Goal: Find specific page/section: Find specific page/section

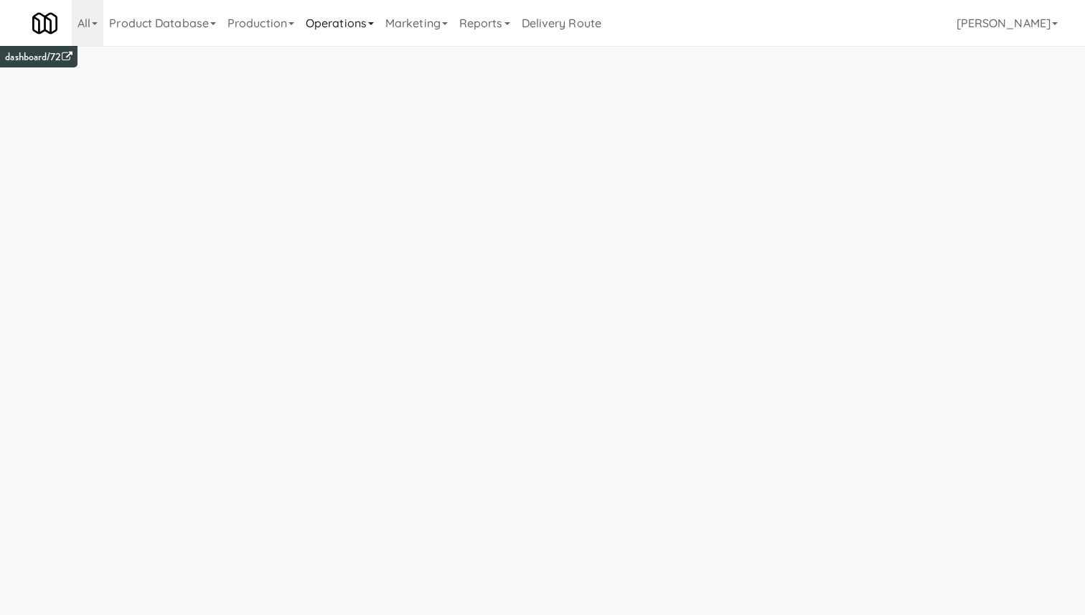
click at [352, 36] on link "Operations" at bounding box center [340, 23] width 80 height 46
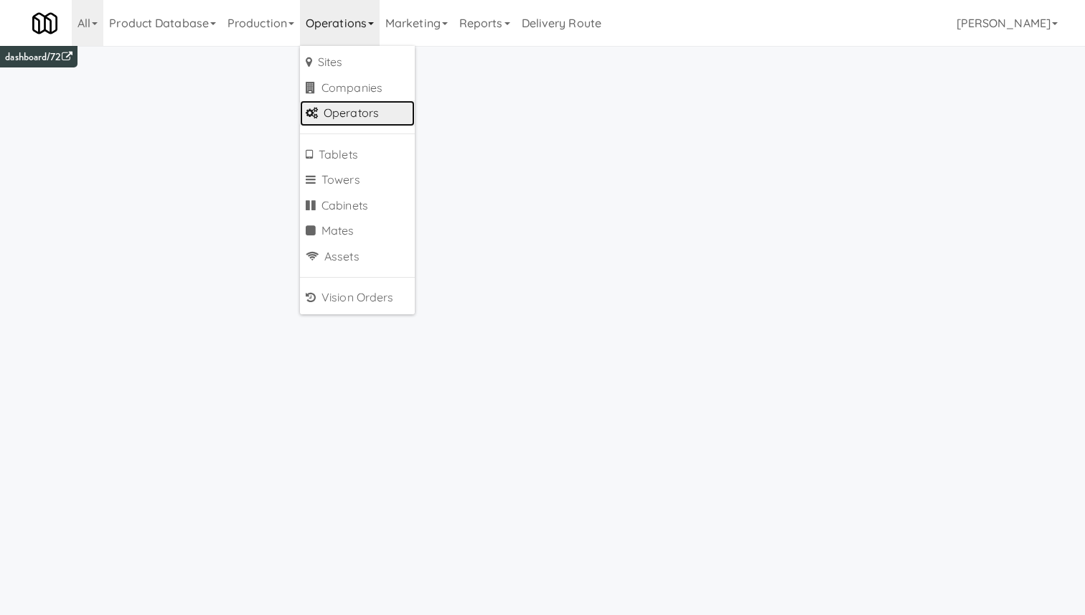
click at [352, 121] on link "Operators" at bounding box center [357, 113] width 115 height 26
